Goal: Communication & Community: Participate in discussion

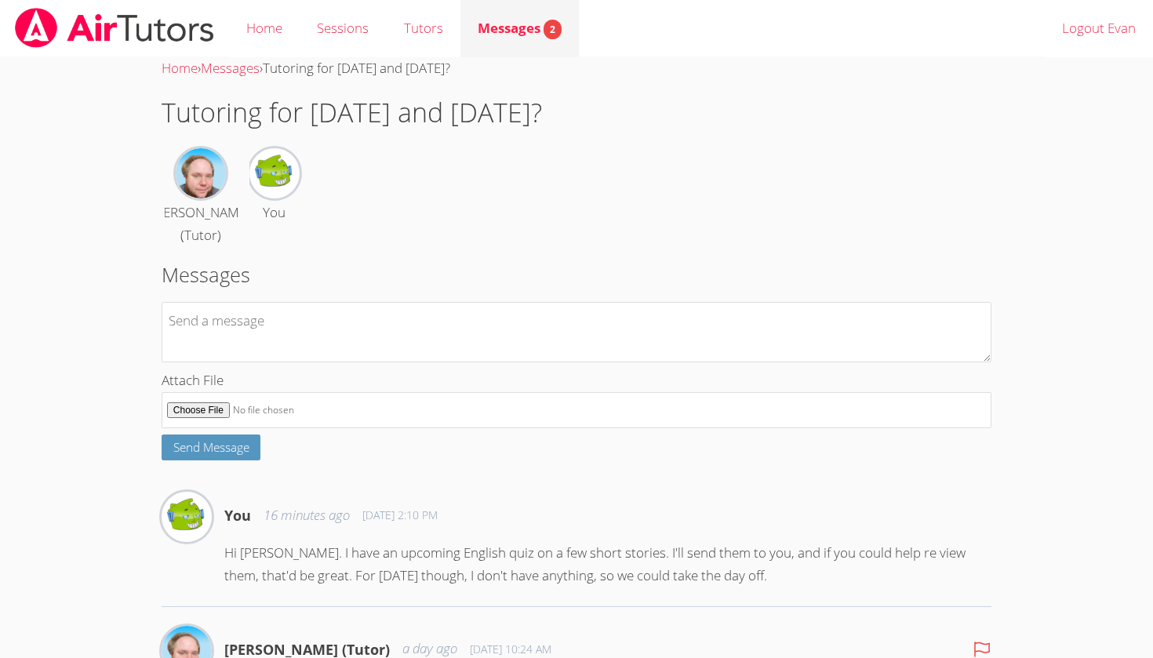
click at [515, 48] on link "Messages 2" at bounding box center [519, 28] width 118 height 57
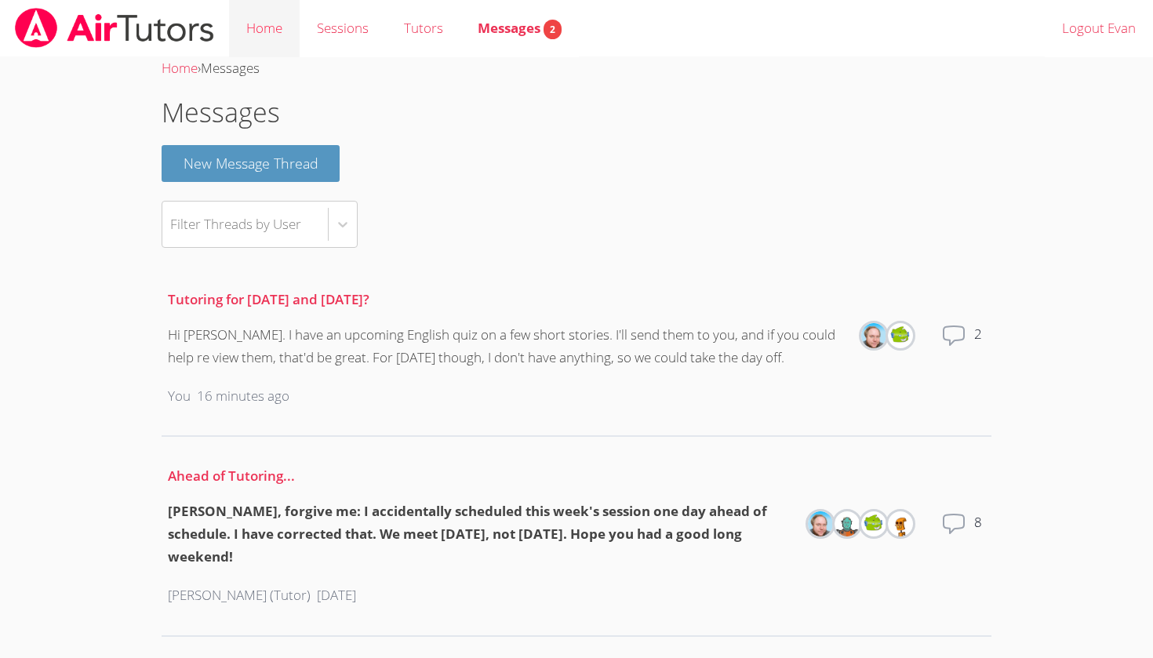
click at [275, 13] on link "Home" at bounding box center [264, 28] width 71 height 57
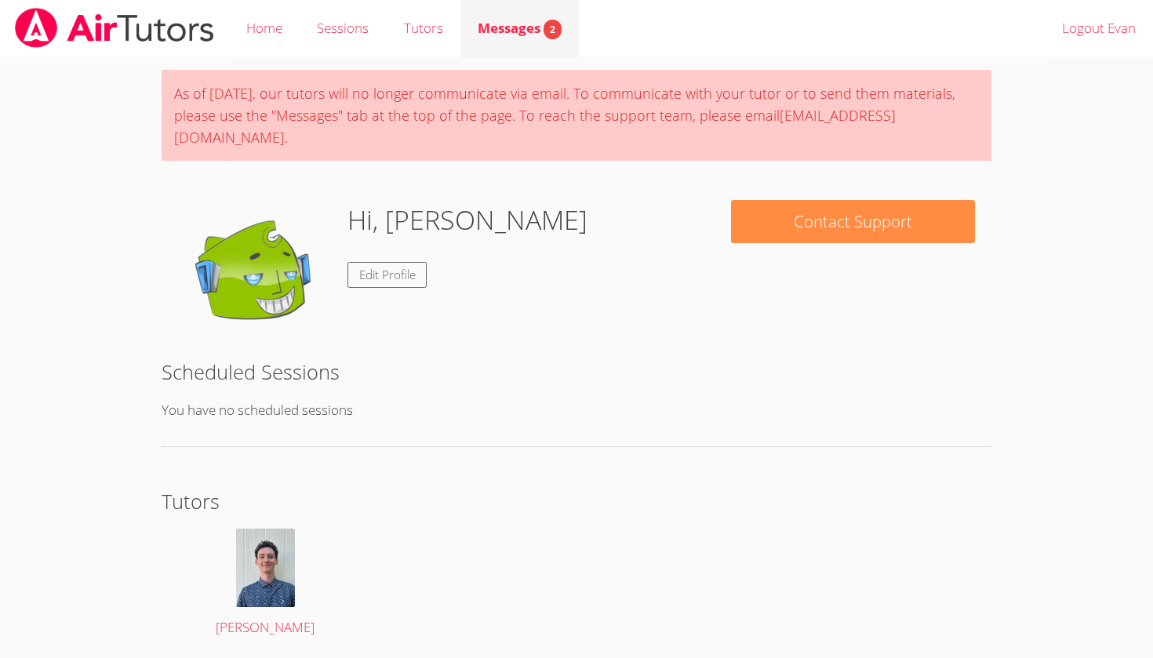
click at [486, 46] on link "Messages 2" at bounding box center [519, 28] width 118 height 57
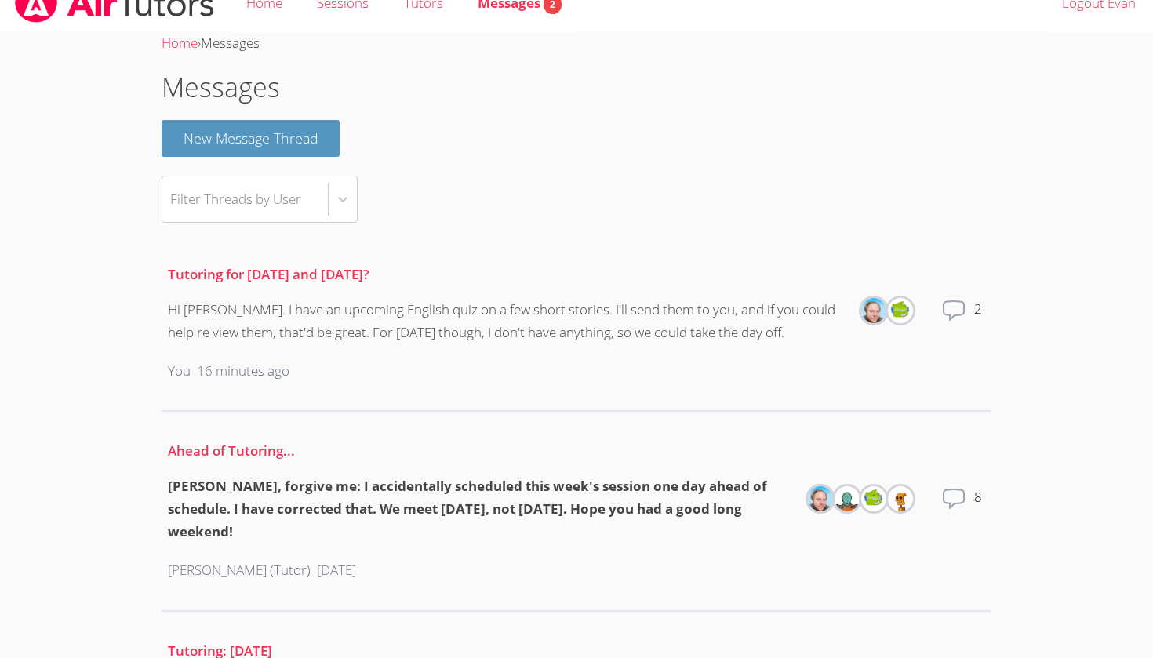
scroll to position [27, 0]
click at [313, 181] on div "Filter Threads by User" at bounding box center [245, 197] width 166 height 45
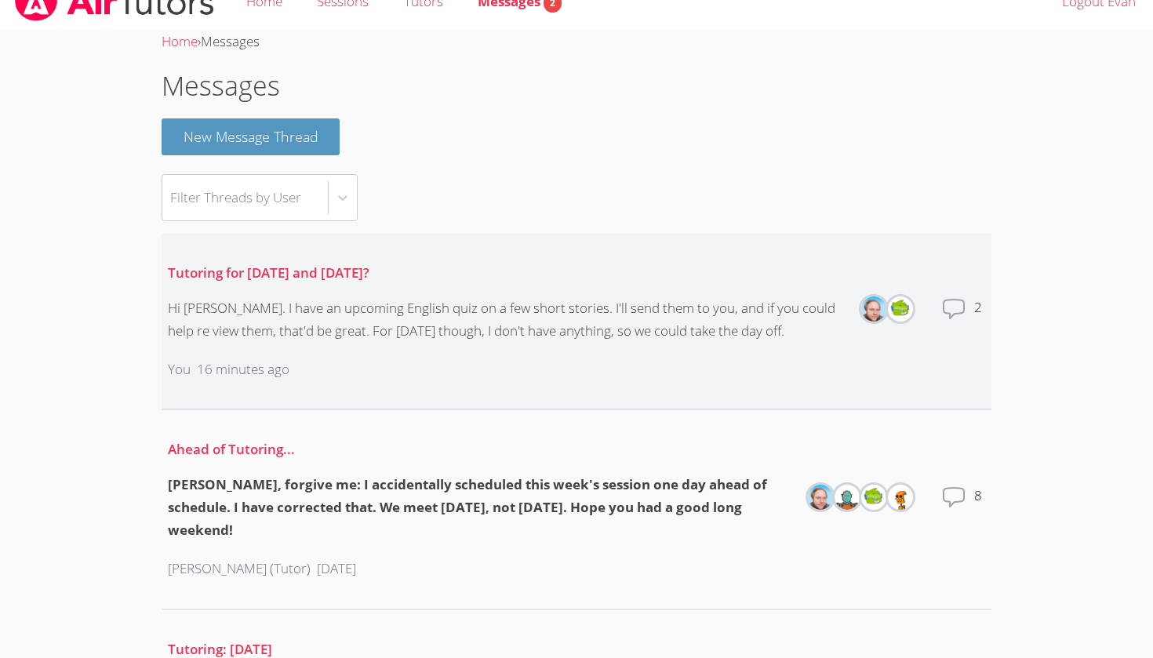
click at [455, 234] on li "Tutoring for [DATE] and [DATE]? Hi [PERSON_NAME]. I have an upcoming English qu…" at bounding box center [577, 322] width 830 height 177
